Goal: Task Accomplishment & Management: Manage account settings

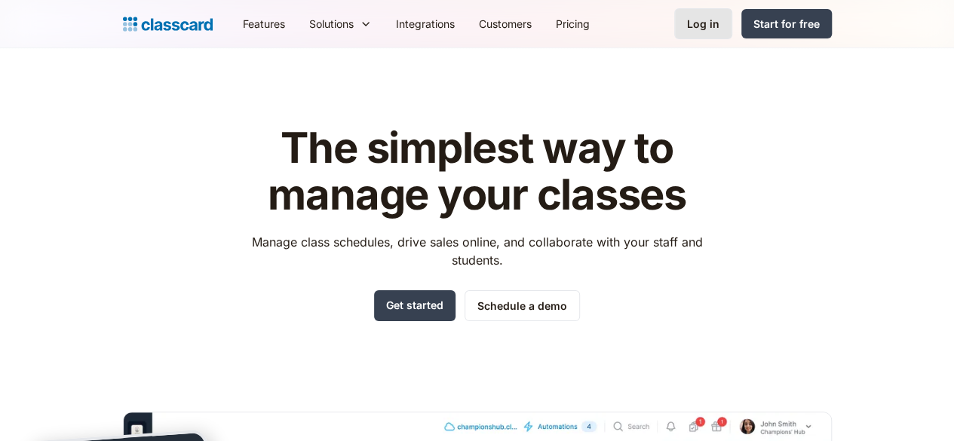
click at [720, 23] on div "Log in" at bounding box center [703, 24] width 32 height 16
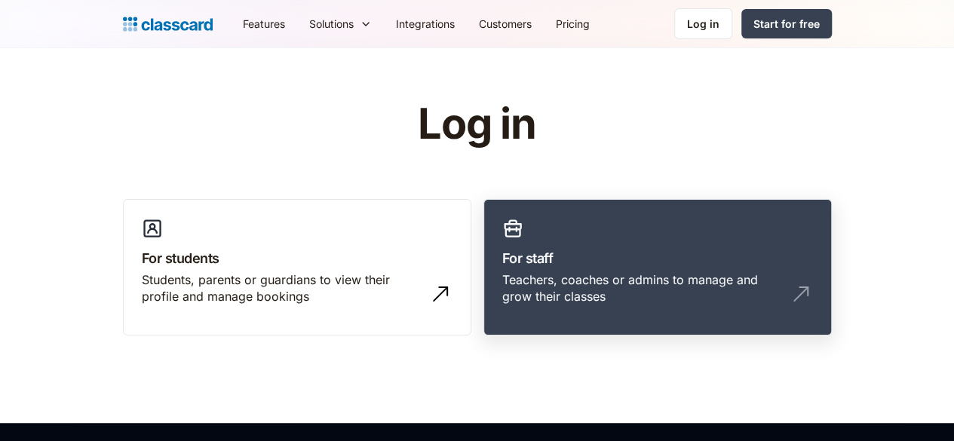
click at [567, 245] on link "For staff Teachers, coaches or admins to manage and grow their classes" at bounding box center [658, 267] width 348 height 137
